Goal: Information Seeking & Learning: Learn about a topic

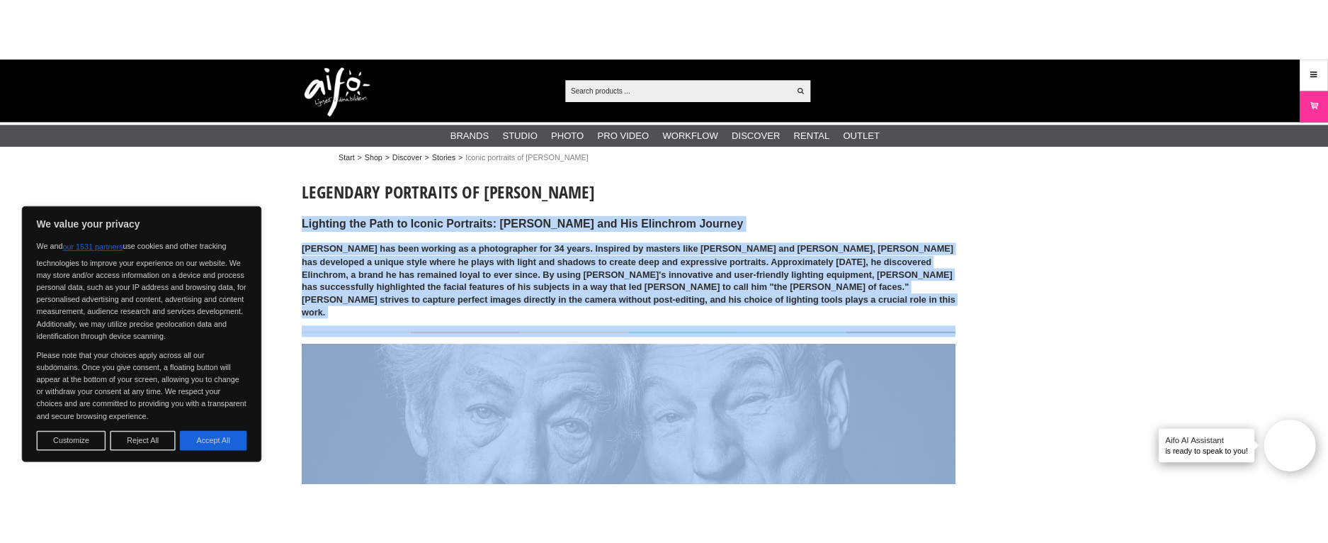
scroll to position [21, 0]
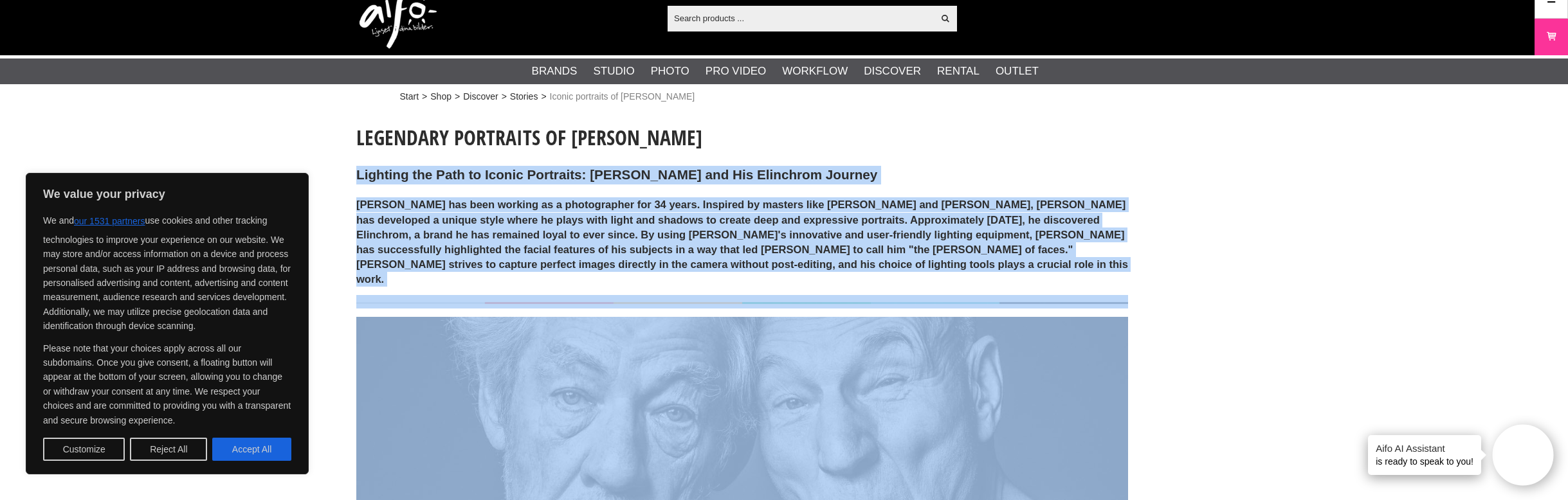
drag, startPoint x: 328, startPoint y: 198, endPoint x: 1232, endPoint y: 479, distance: 946.7
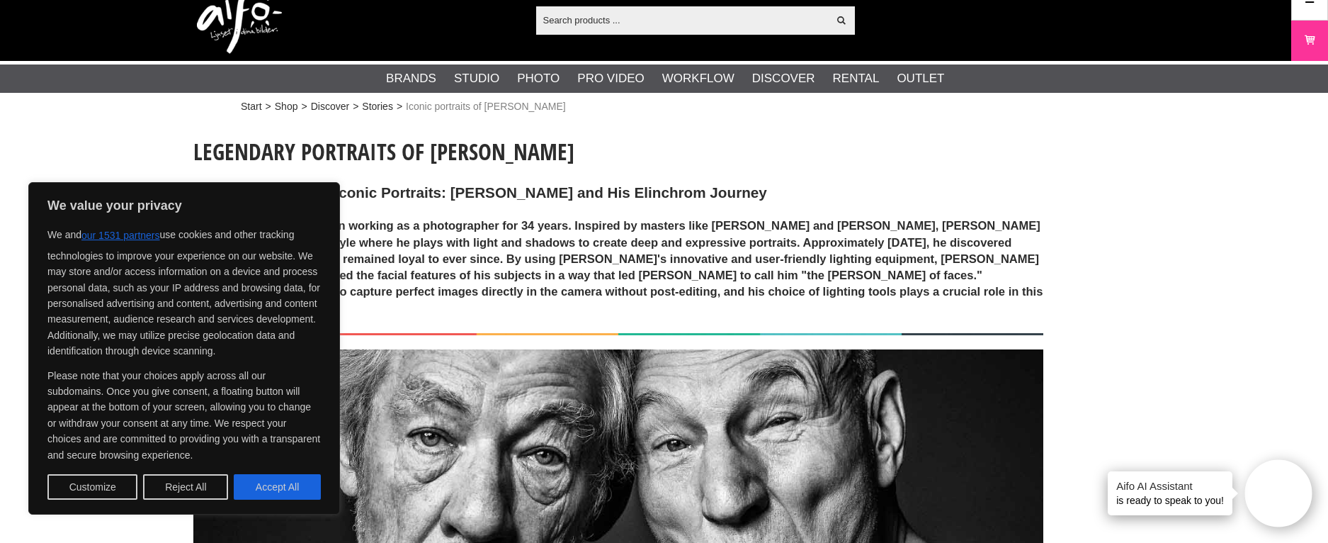
click at [281, 490] on button "Accept All" at bounding box center [277, 487] width 87 height 26
checkbox input "true"
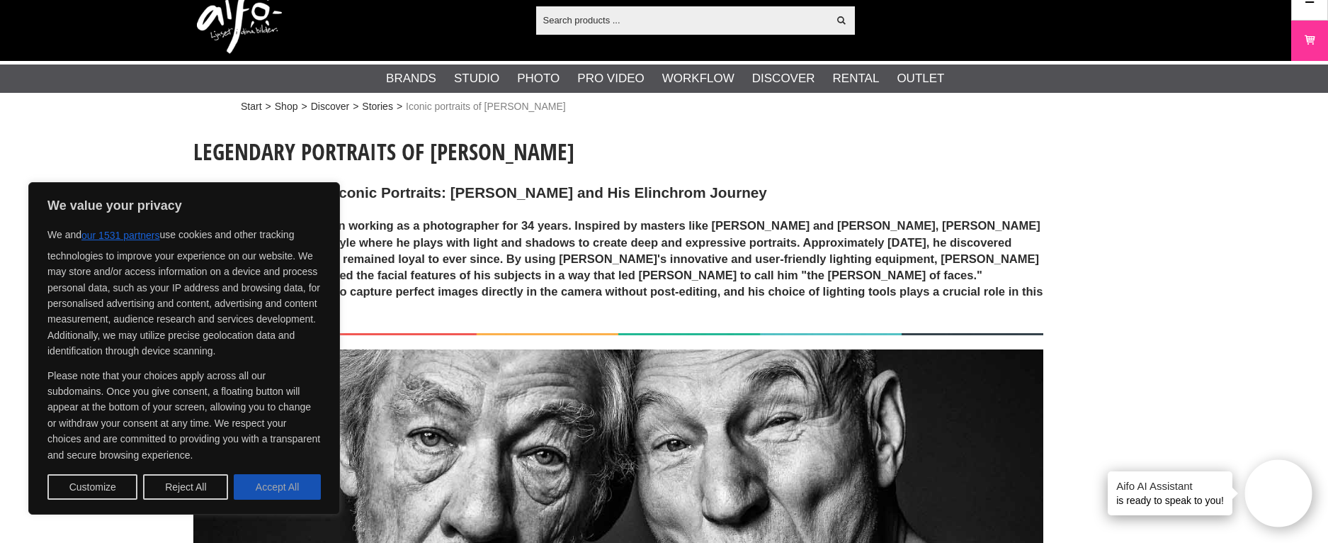
checkbox input "true"
